Goal: Transaction & Acquisition: Purchase product/service

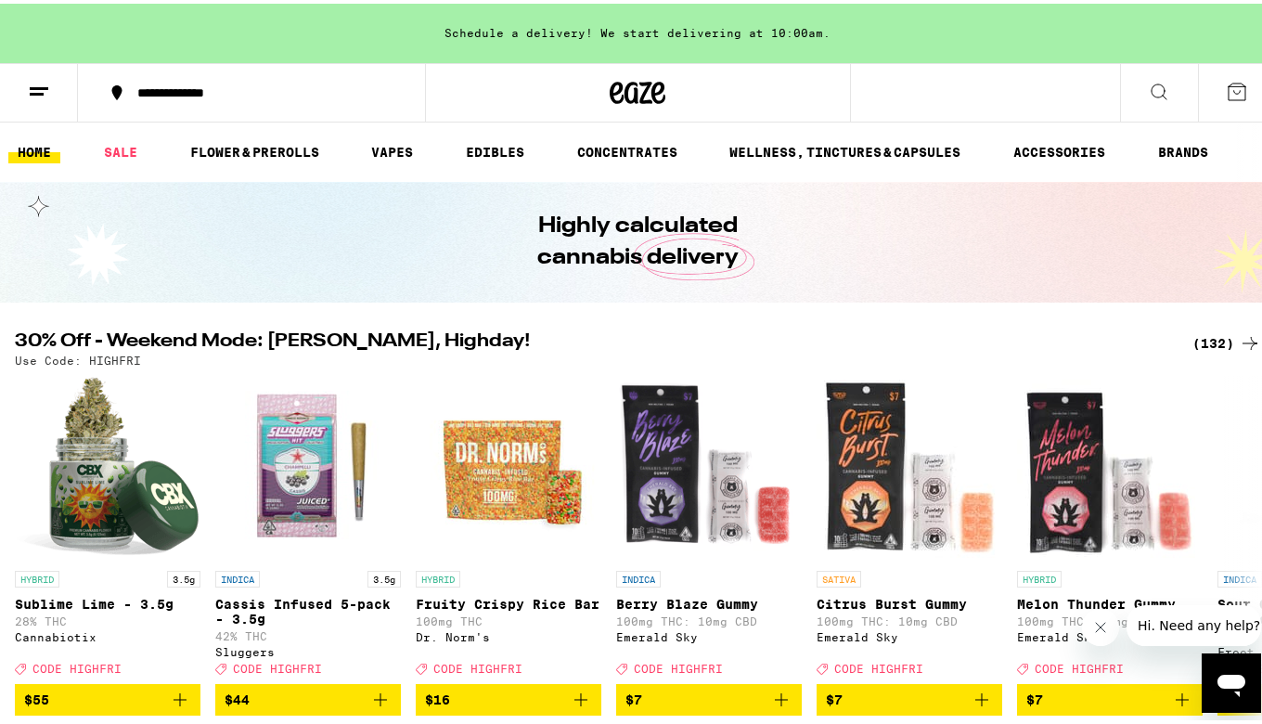
click at [1148, 87] on icon at bounding box center [1159, 88] width 22 height 22
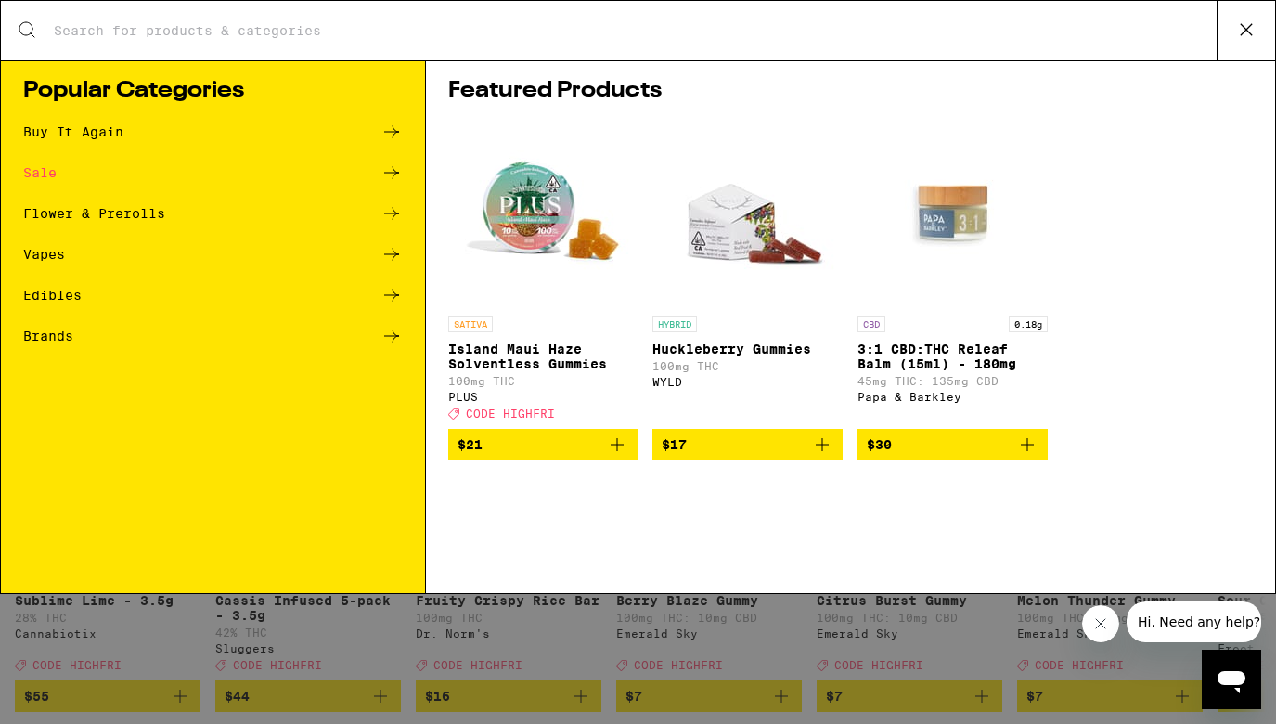
click at [501, 22] on input "Search for Products" at bounding box center [634, 30] width 1163 height 17
click at [488, 36] on input "Search for Products" at bounding box center [634, 30] width 1163 height 17
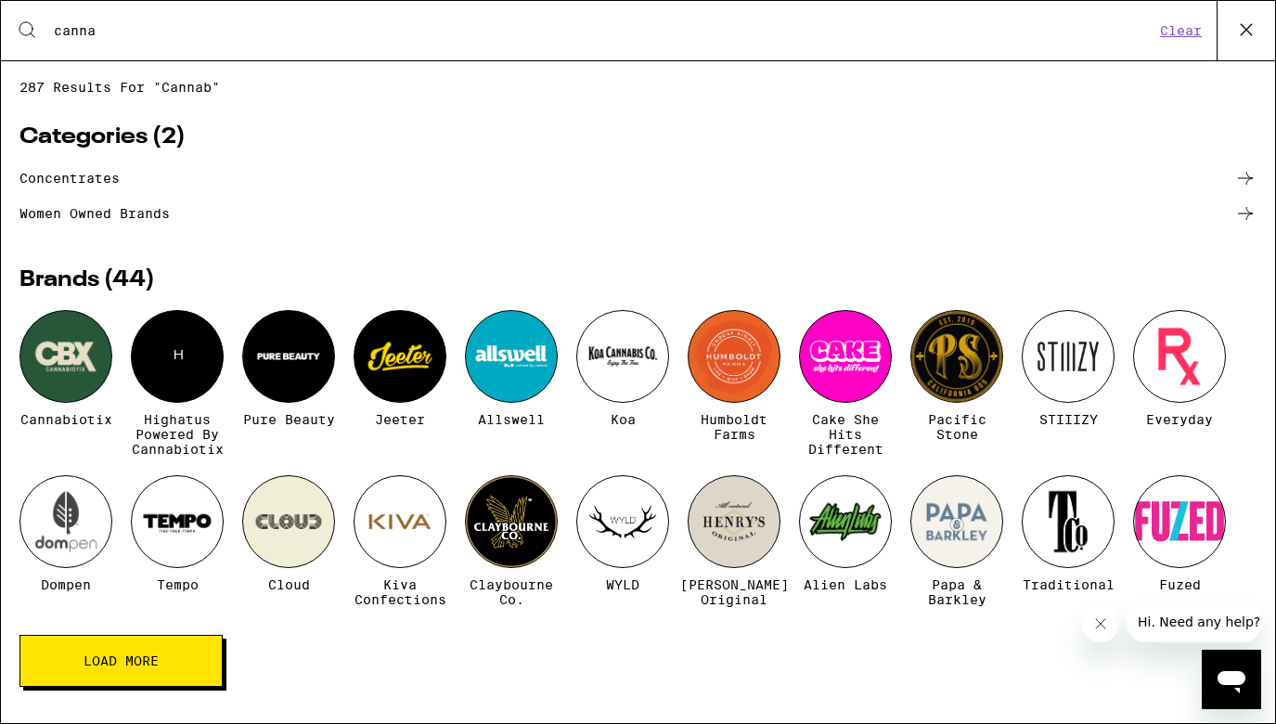
type input "canna"
drag, startPoint x: 191, startPoint y: 198, endPoint x: 53, endPoint y: 352, distance: 206.9
click at [53, 352] on div at bounding box center [65, 356] width 93 height 93
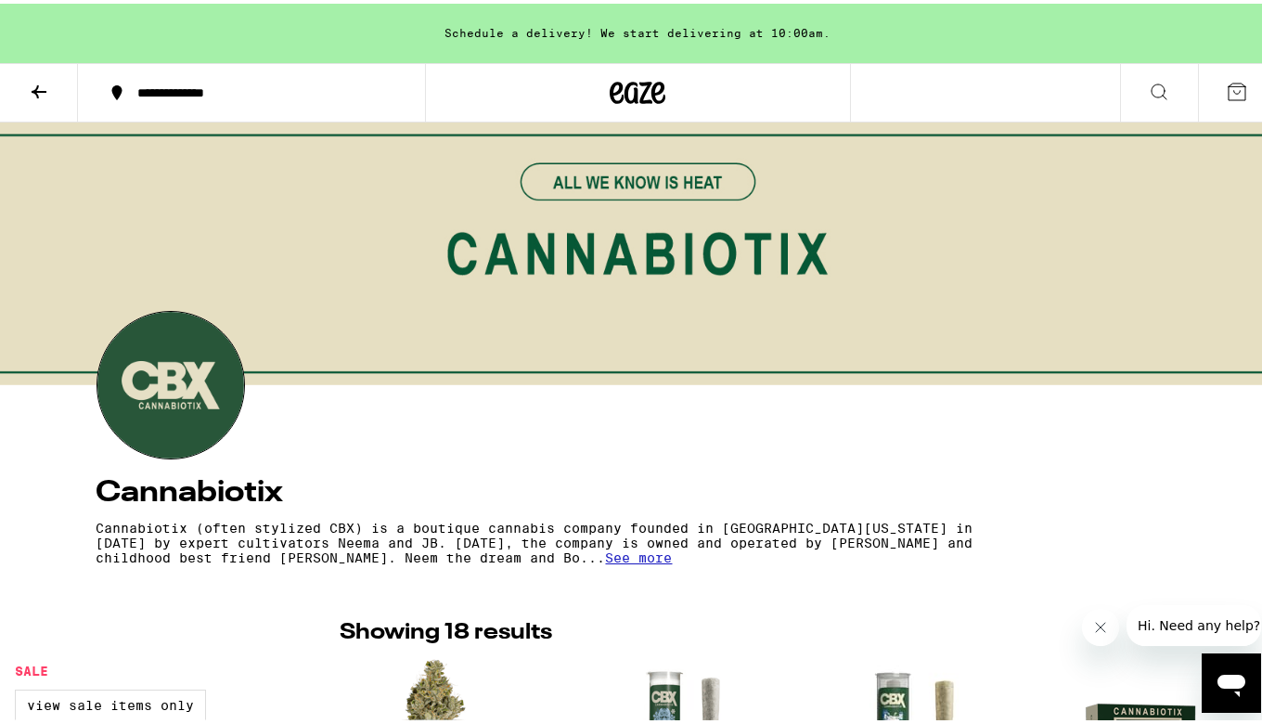
click at [621, 79] on icon at bounding box center [637, 88] width 56 height 33
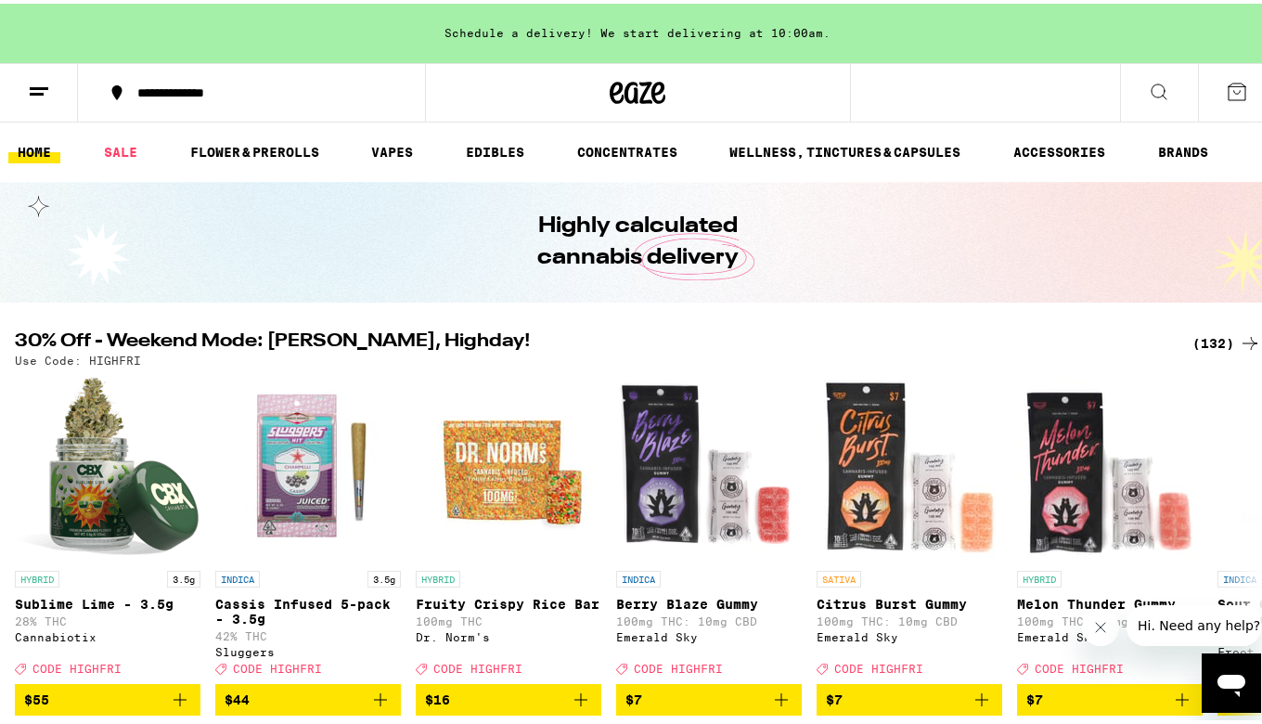
click at [1202, 335] on div "(132)" at bounding box center [1226, 339] width 69 height 22
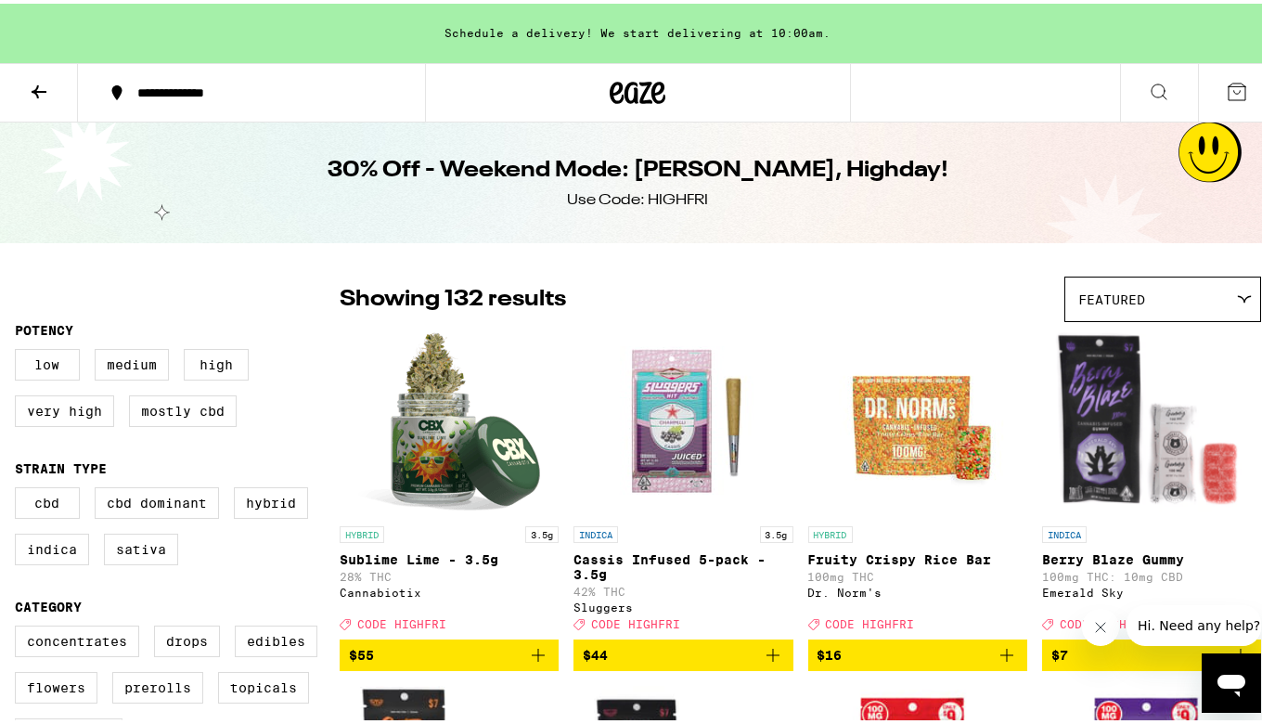
click at [384, 474] on img "Open page for Sublime Lime - 3.5g from Cannabiotix" at bounding box center [449, 420] width 186 height 186
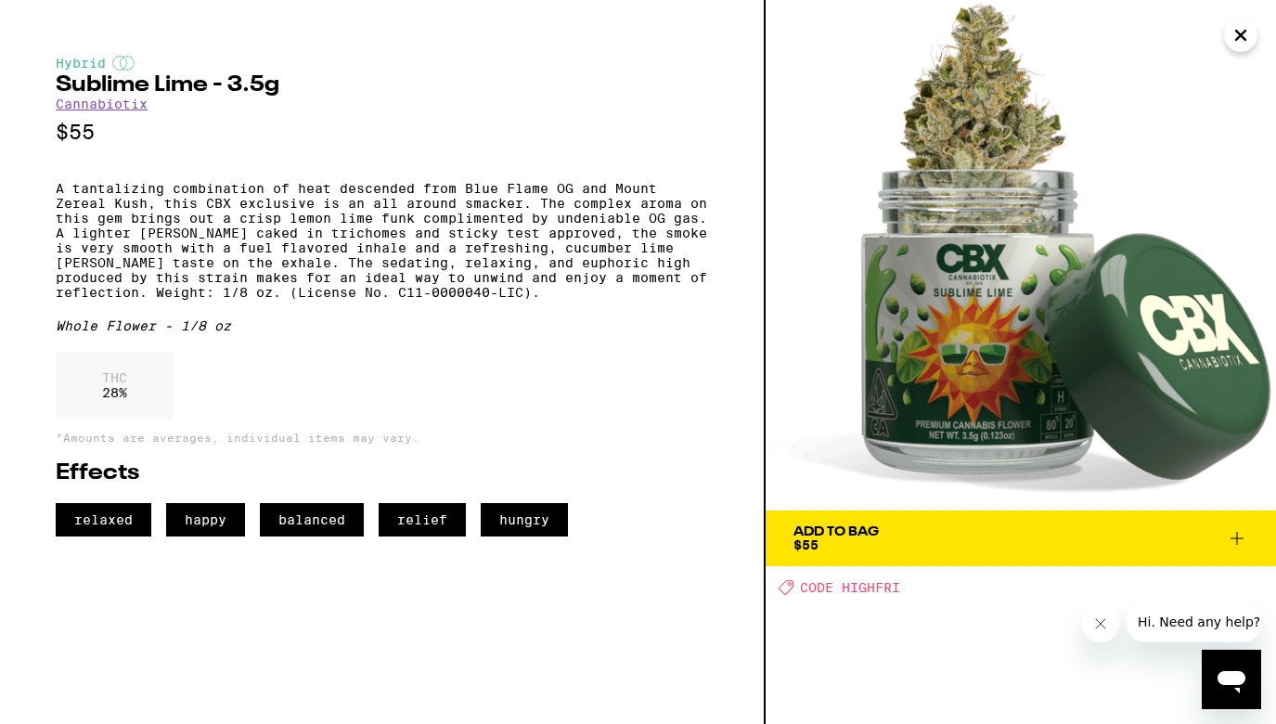
click at [1235, 534] on icon at bounding box center [1236, 538] width 22 height 22
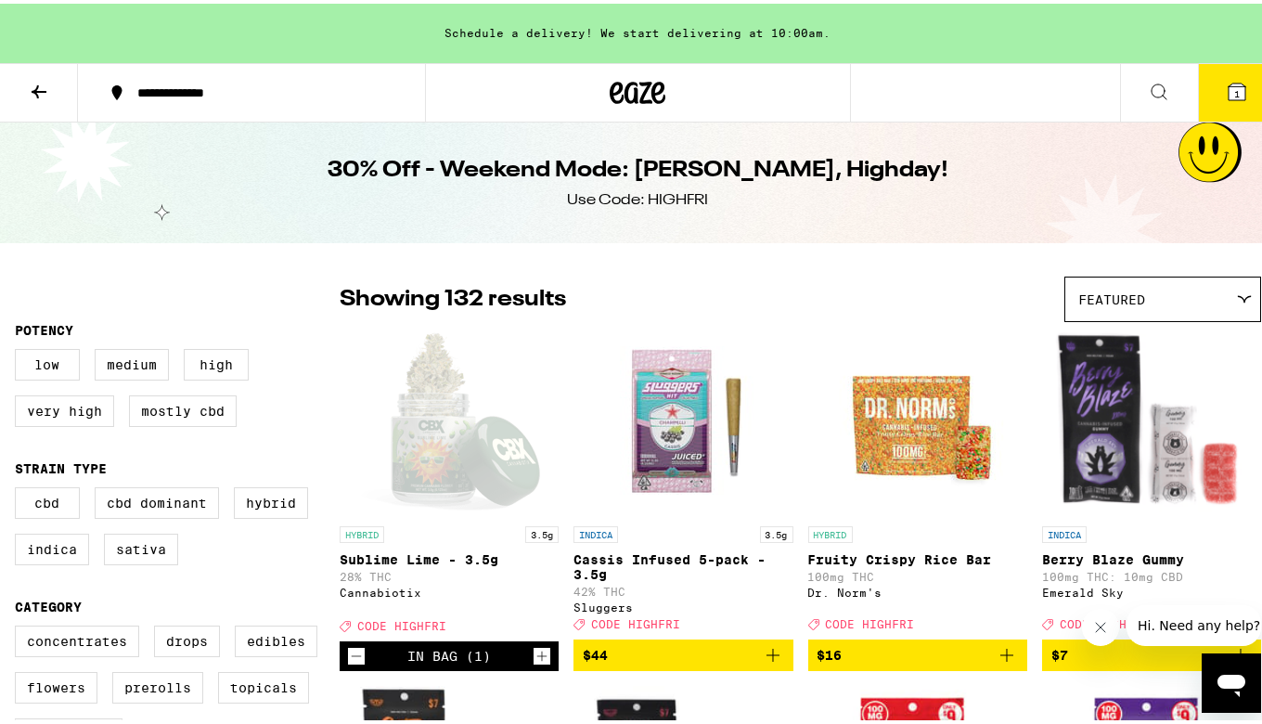
click at [538, 661] on icon "Increment" at bounding box center [541, 652] width 17 height 22
click at [1148, 82] on icon at bounding box center [1159, 88] width 22 height 22
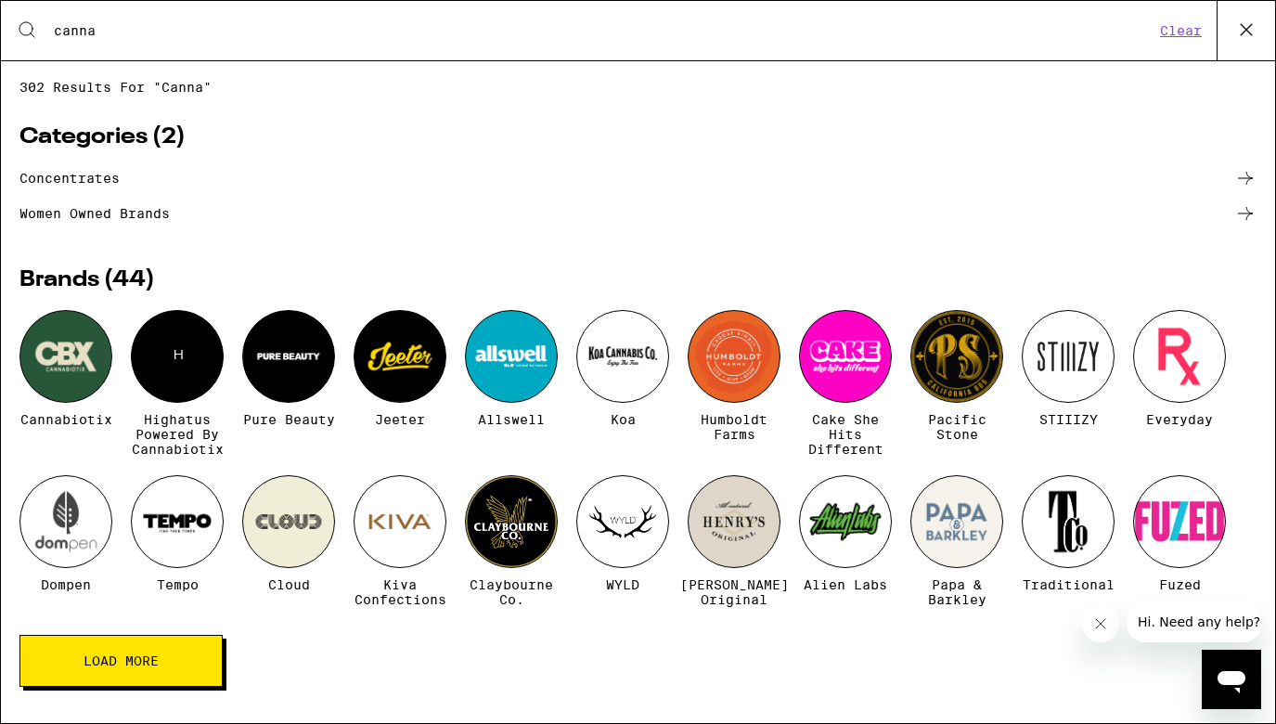
type input "canna"
click at [64, 342] on div at bounding box center [65, 356] width 93 height 93
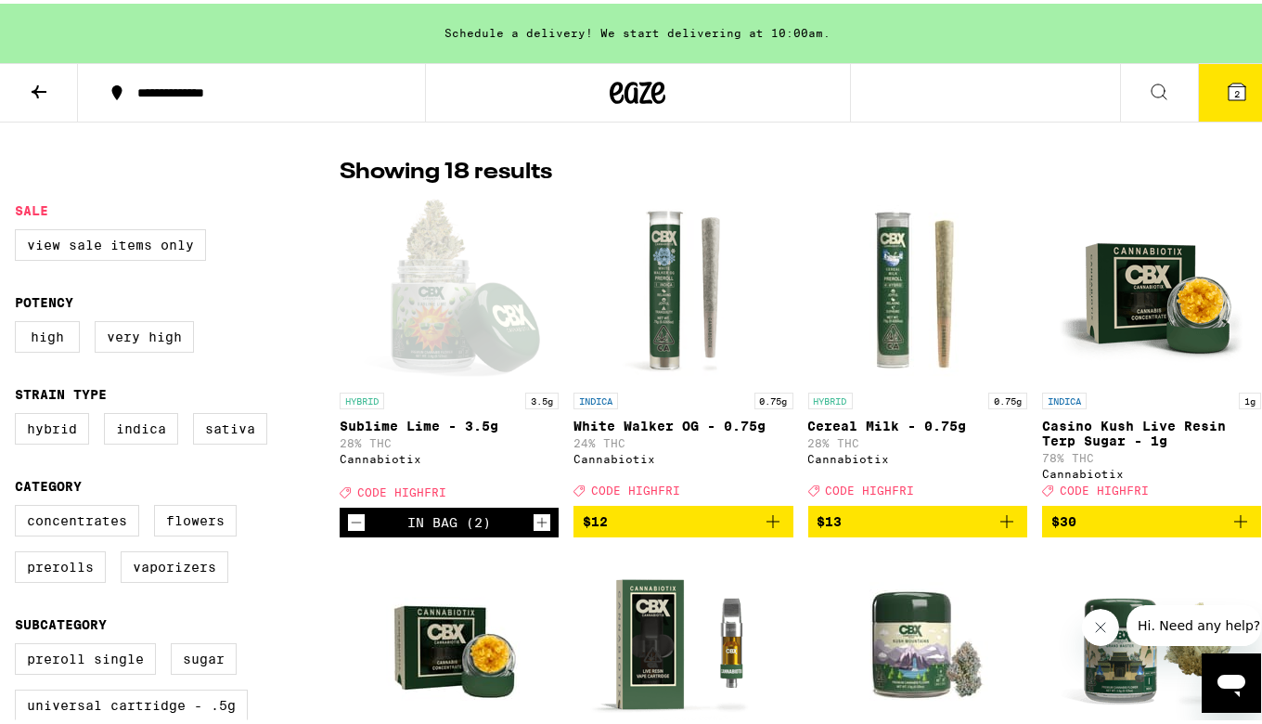
scroll to position [427, 0]
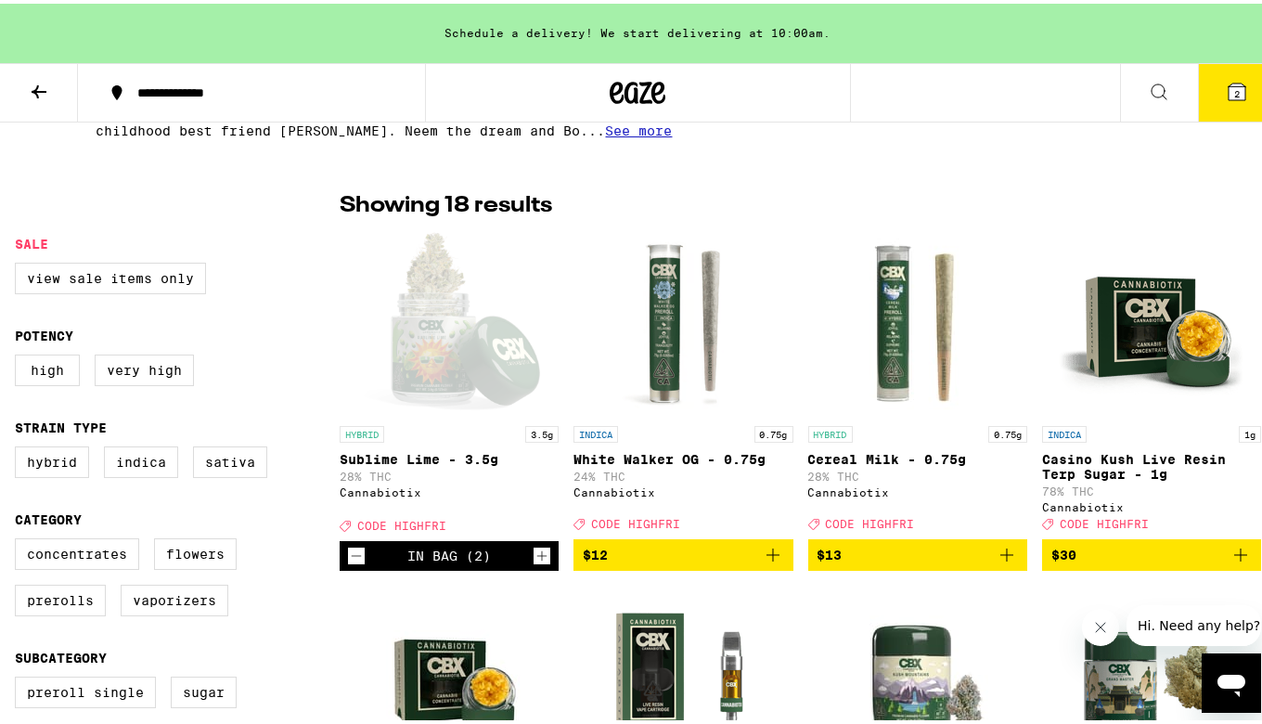
click at [763, 558] on icon "Add to bag" at bounding box center [773, 551] width 22 height 22
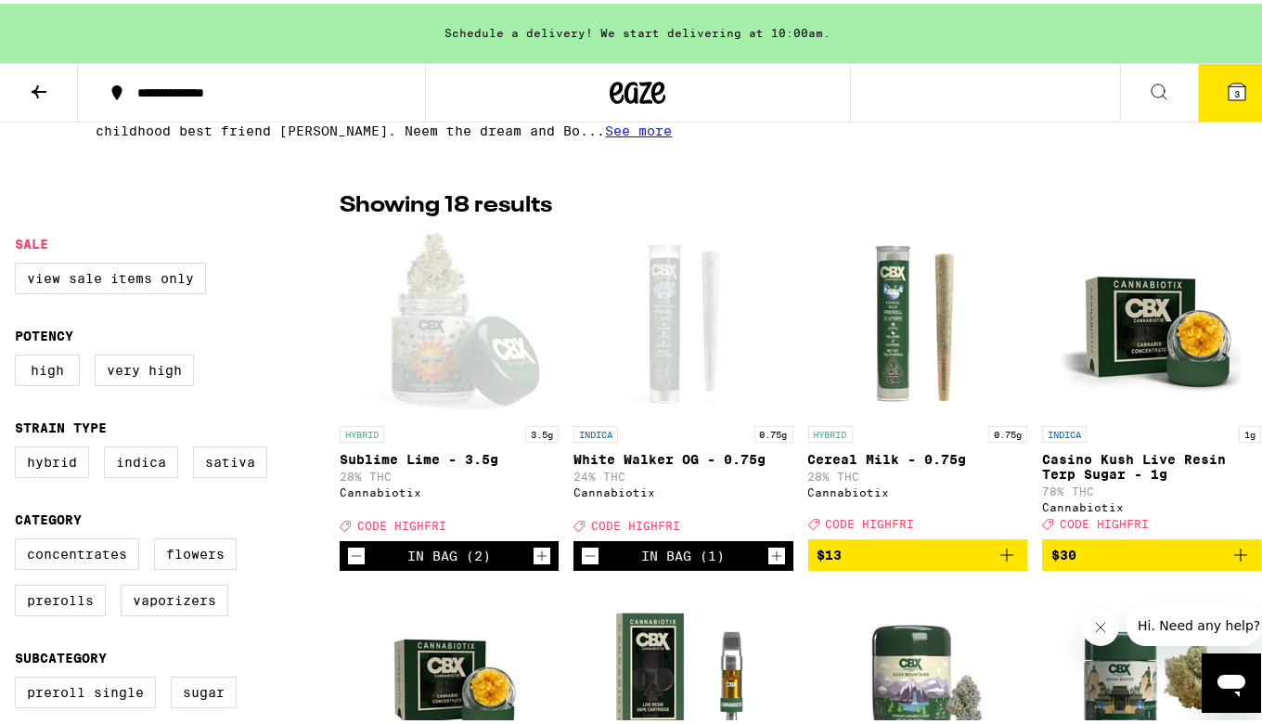
click at [768, 558] on icon "Increment" at bounding box center [776, 552] width 17 height 22
click at [1000, 558] on icon "Add to bag" at bounding box center [1006, 551] width 13 height 13
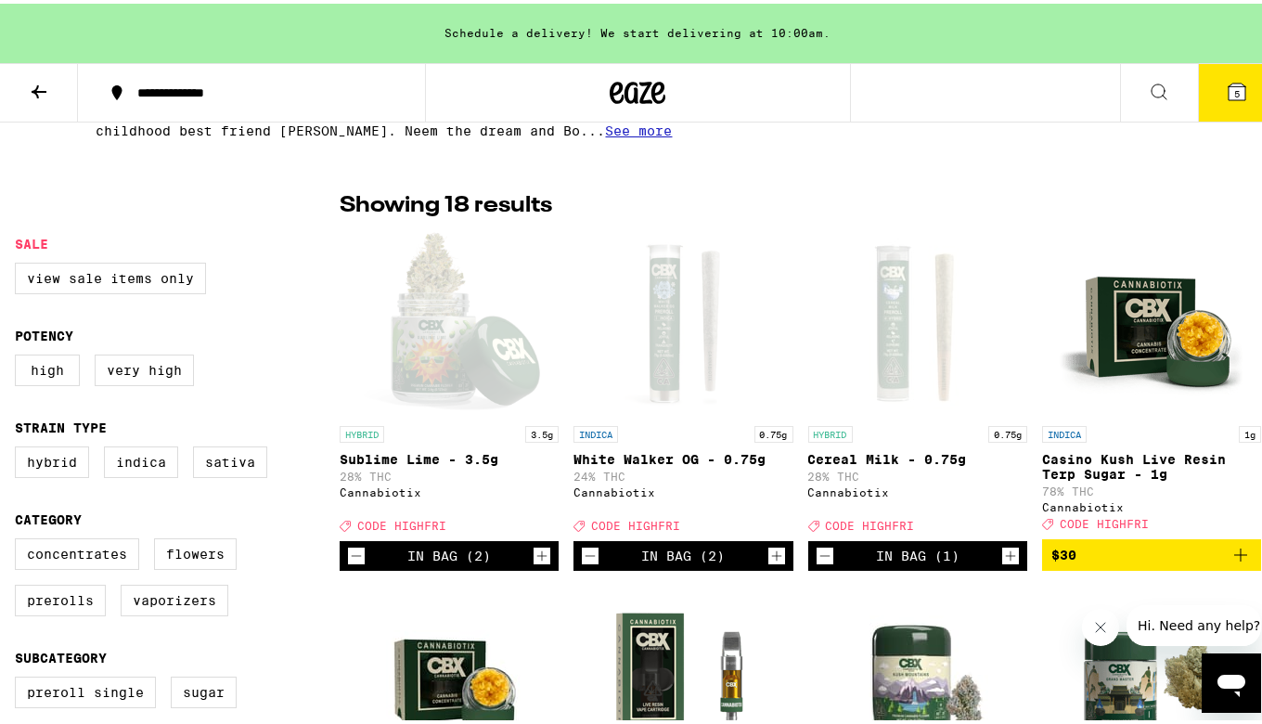
click at [1002, 560] on icon "Increment" at bounding box center [1010, 552] width 17 height 22
click at [1228, 96] on icon at bounding box center [1236, 88] width 17 height 17
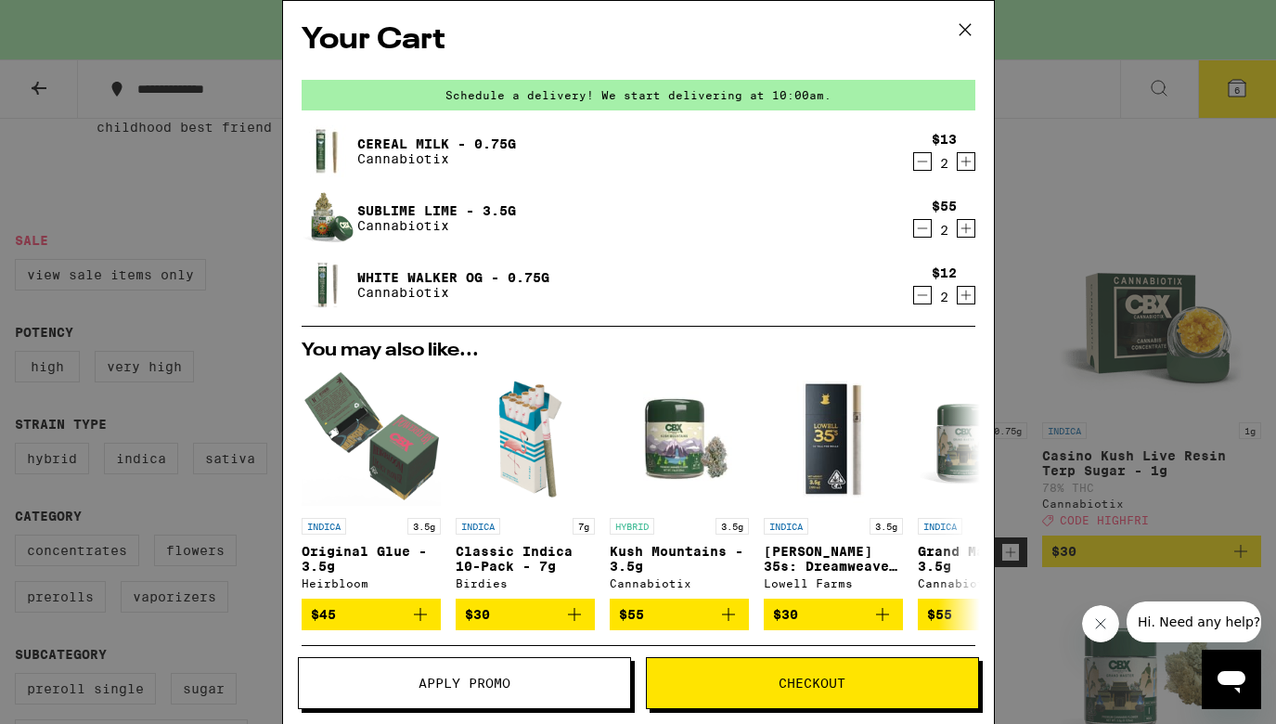
click at [532, 680] on span "Apply Promo" at bounding box center [464, 682] width 331 height 13
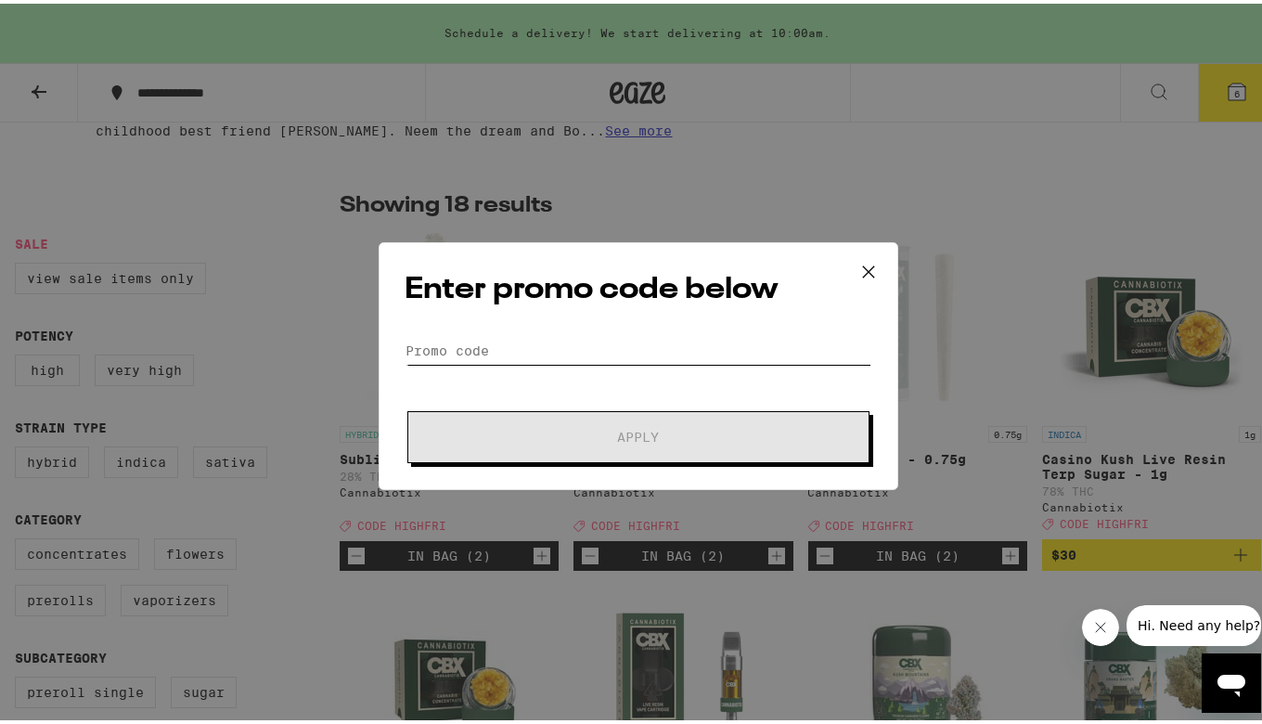
click at [575, 346] on input "Promo Code" at bounding box center [638, 347] width 466 height 28
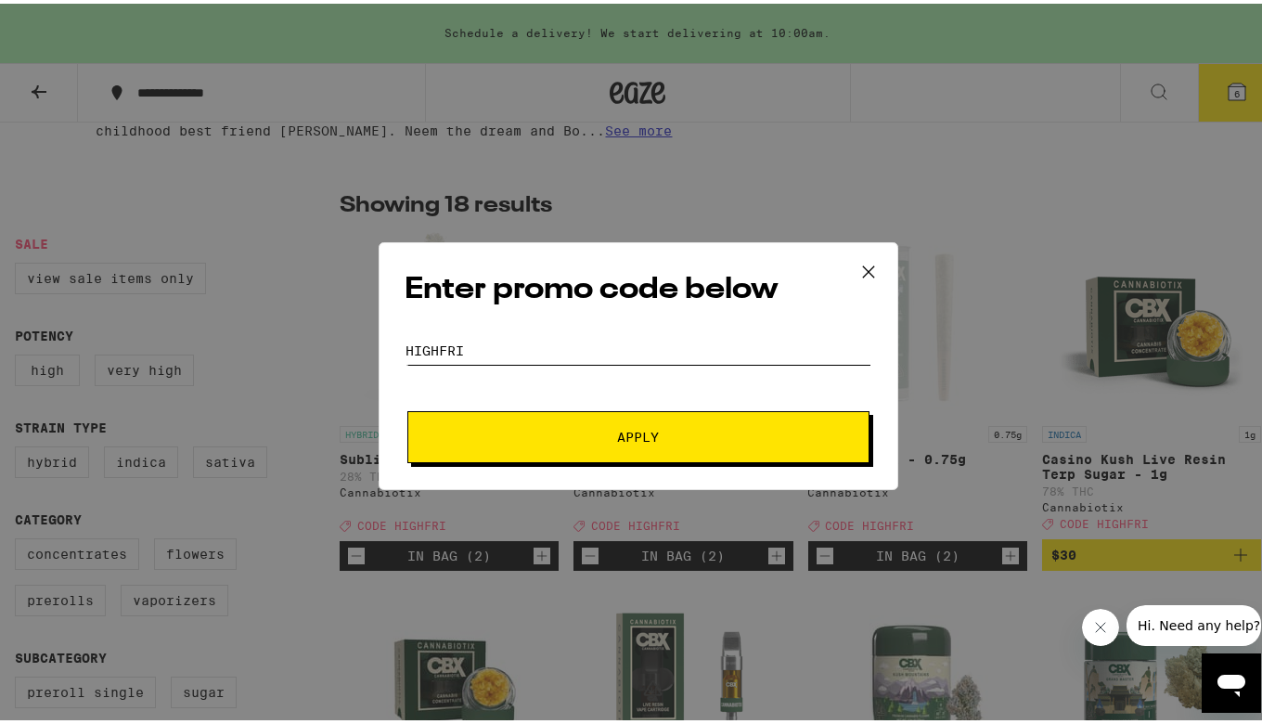
type input "highfri"
click at [648, 434] on span "Apply" at bounding box center [638, 433] width 42 height 13
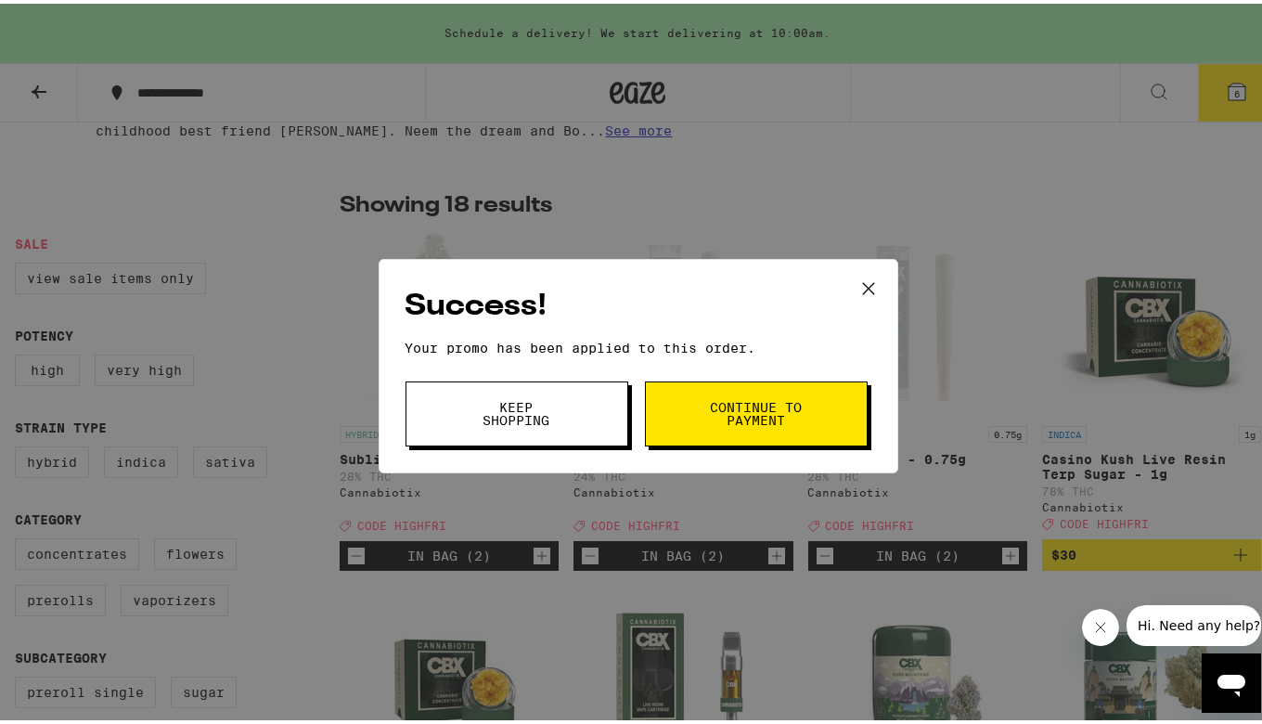
click at [758, 399] on span "Continue to payment" at bounding box center [756, 410] width 95 height 26
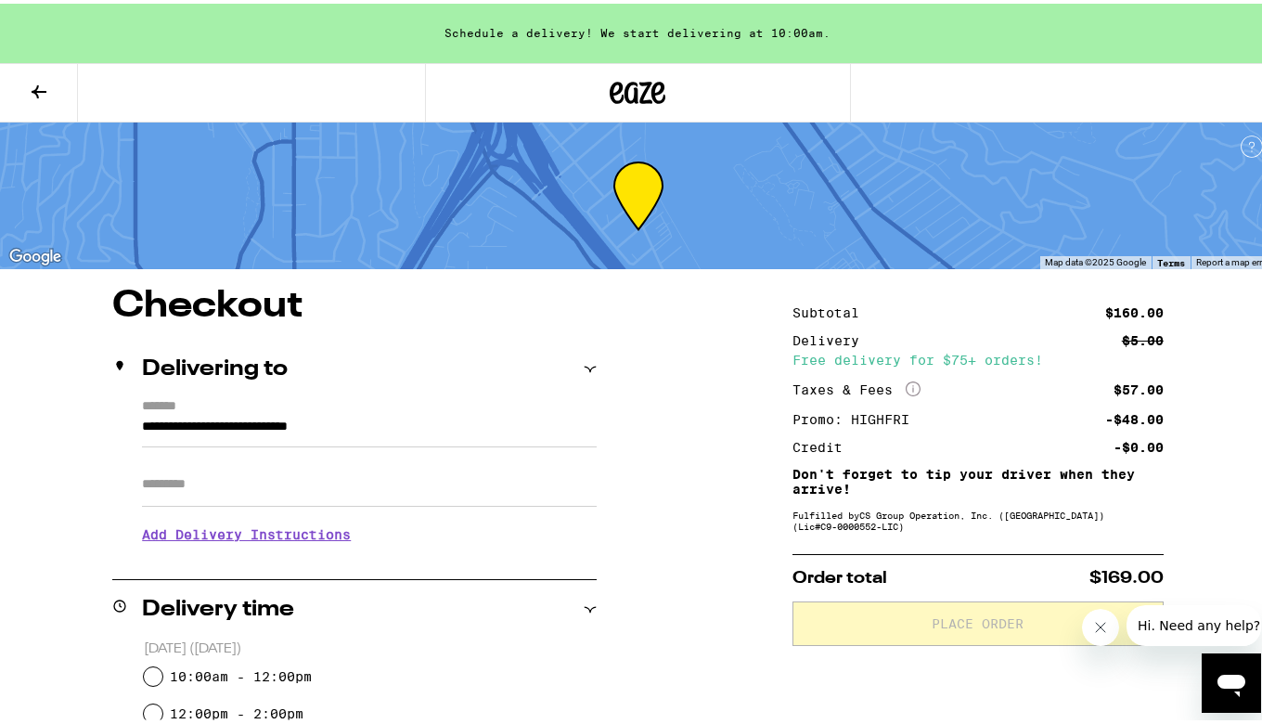
click at [151, 670] on input "10:00am - 12:00pm" at bounding box center [153, 672] width 19 height 19
radio input "true"
